Goal: Task Accomplishment & Management: Use online tool/utility

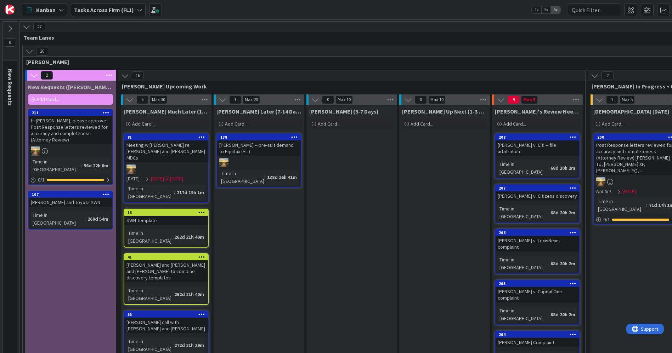
click at [131, 10] on b "Tasks Across Firm (FL1)" at bounding box center [104, 9] width 60 height 7
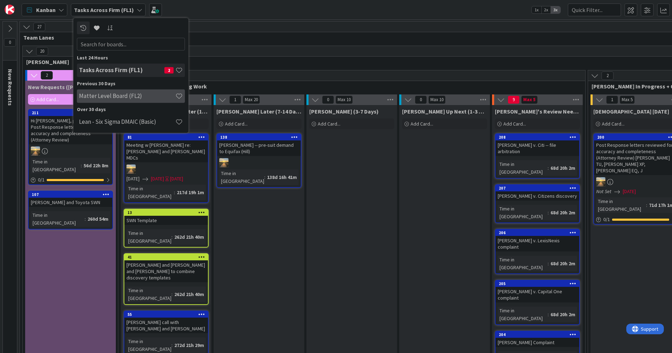
click at [110, 92] on div "Matter Level Board (FL2)" at bounding box center [131, 95] width 108 height 13
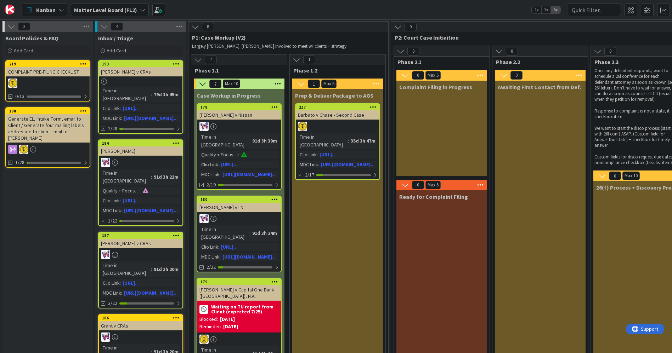
click at [41, 70] on div "COMPLAINT PRE-FILING CHECKLIST" at bounding box center [48, 71] width 84 height 9
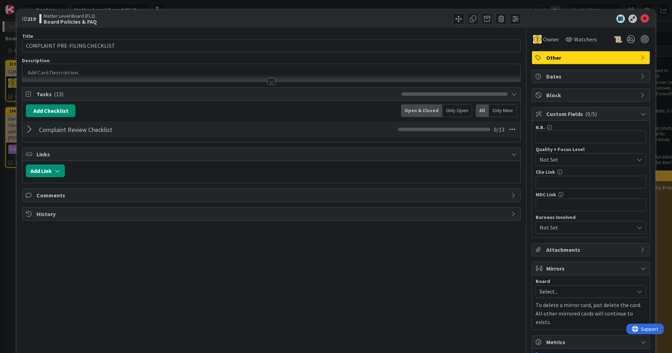
click at [29, 129] on div at bounding box center [30, 129] width 9 height 13
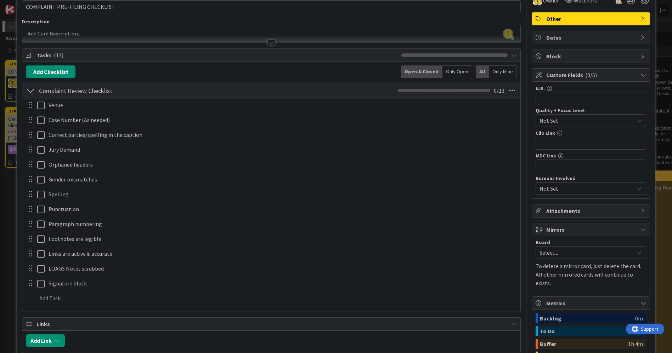
scroll to position [39, 0]
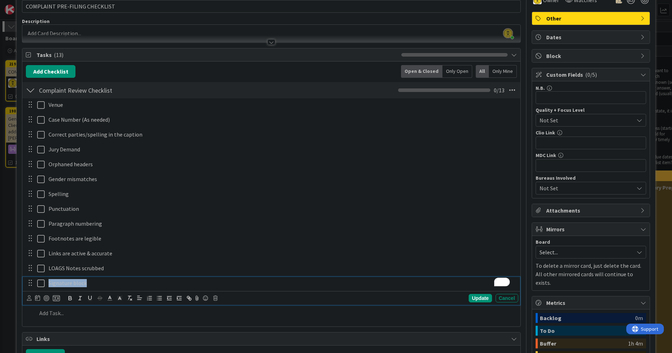
drag, startPoint x: 99, startPoint y: 287, endPoint x: 42, endPoint y: 266, distance: 60.2
click at [42, 266] on div "Venue Update Cancel Case Number (As needed) Update Cancel Correct parties/spell…" at bounding box center [271, 210] width 490 height 224
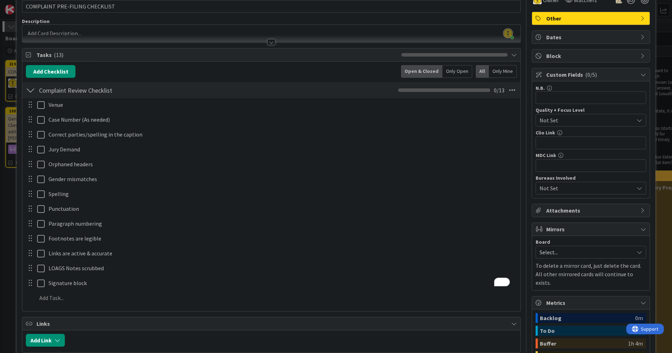
click at [291, 72] on div "Add Checklist Open & Closed Only Open All Only Mine" at bounding box center [271, 71] width 490 height 13
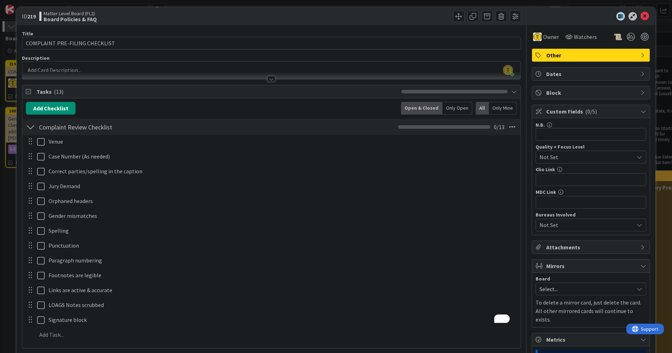
scroll to position [0, 0]
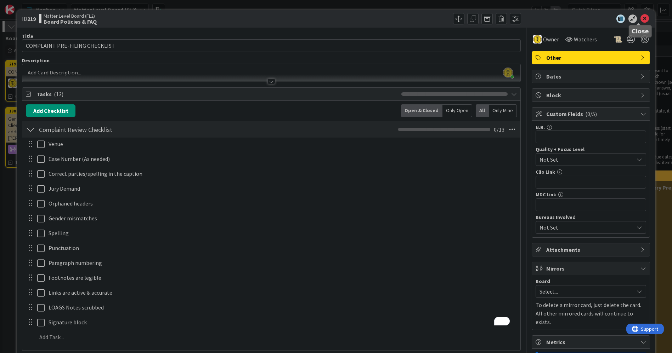
click at [640, 18] on icon at bounding box center [644, 19] width 8 height 8
